Goal: Use online tool/utility: Utilize a website feature to perform a specific function

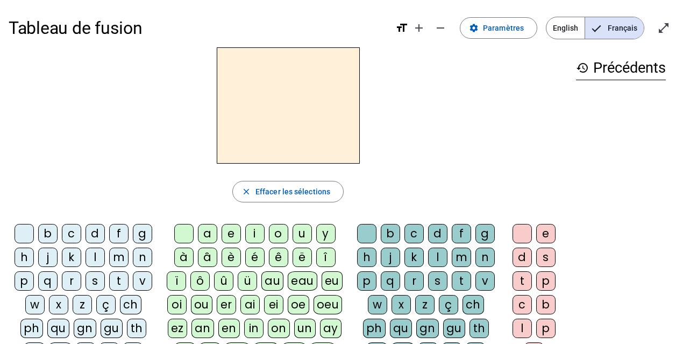
click at [97, 235] on div "d" at bounding box center [94, 233] width 19 height 19
click at [301, 234] on div "u" at bounding box center [301, 233] width 19 height 19
click at [122, 278] on div "t" at bounding box center [118, 280] width 19 height 19
click at [208, 232] on div "a" at bounding box center [207, 233] width 19 height 19
click at [229, 232] on div "e" at bounding box center [231, 233] width 19 height 19
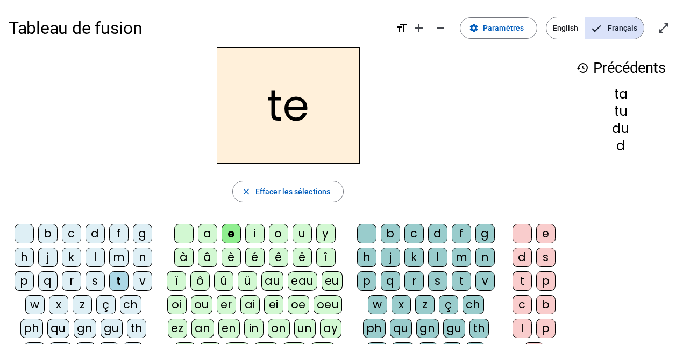
click at [92, 233] on div "d" at bounding box center [94, 233] width 19 height 19
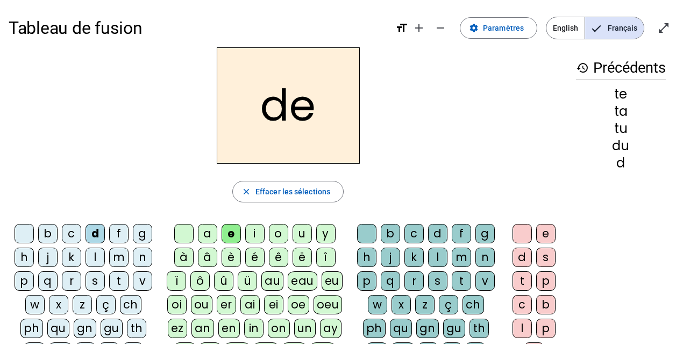
click at [49, 258] on div "j" at bounding box center [47, 256] width 19 height 19
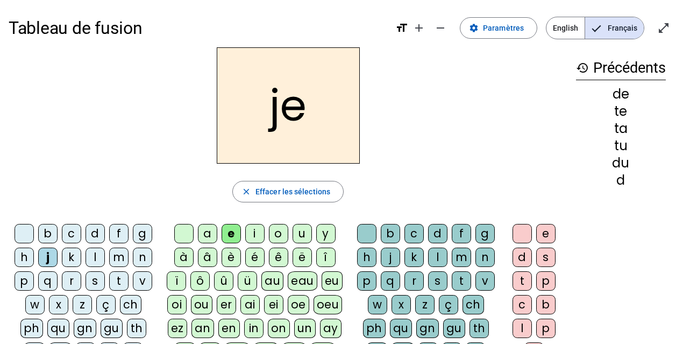
click at [117, 256] on div "m" at bounding box center [118, 256] width 19 height 19
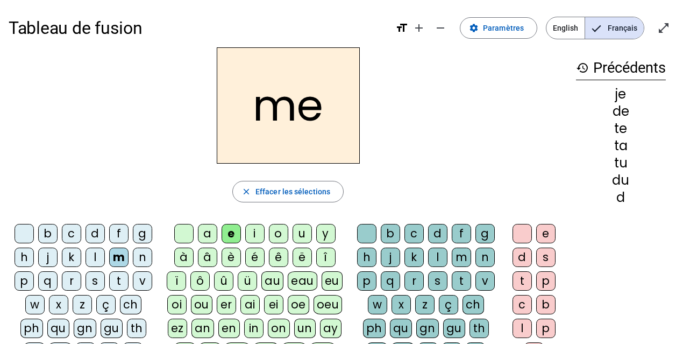
click at [207, 237] on div "a" at bounding box center [207, 233] width 19 height 19
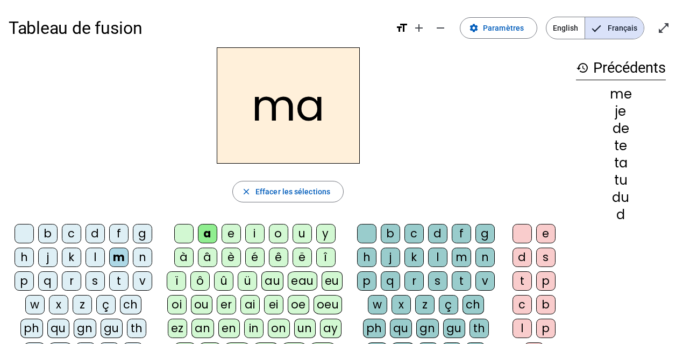
click at [438, 258] on div "l" at bounding box center [437, 256] width 19 height 19
